Goal: Find specific page/section: Find specific page/section

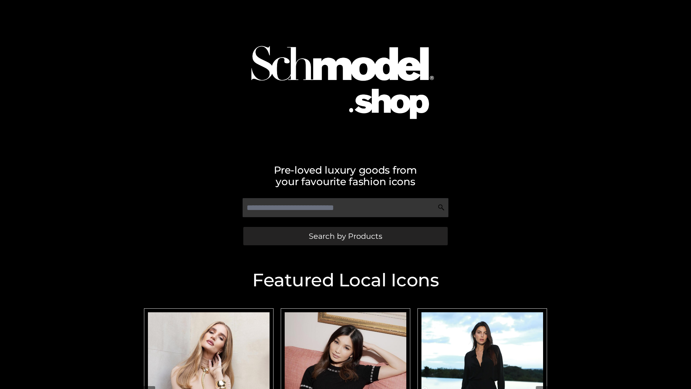
click at [345, 236] on span "Search by Products" at bounding box center [345, 236] width 73 height 8
